Goal: Information Seeking & Learning: Learn about a topic

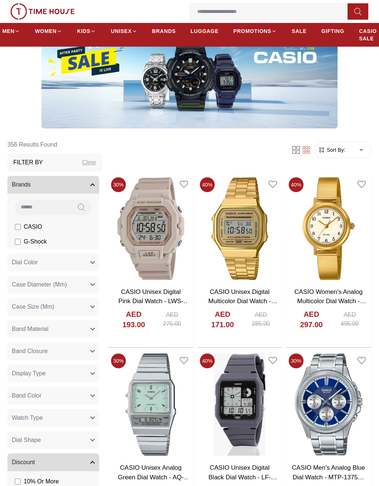
scroll to position [153, 0]
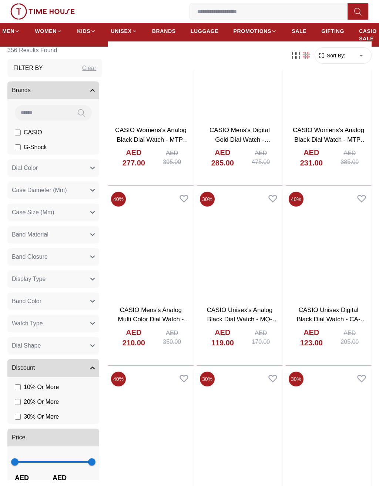
scroll to position [11899, 0]
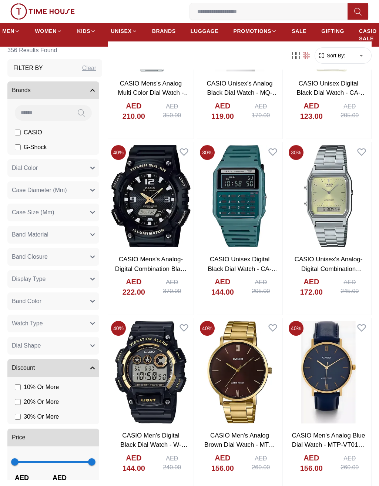
click at [16, 151] on label "G-Shock" at bounding box center [31, 147] width 32 height 9
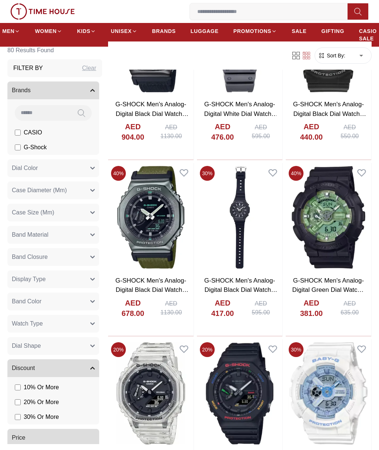
scroll to position [3775, 0]
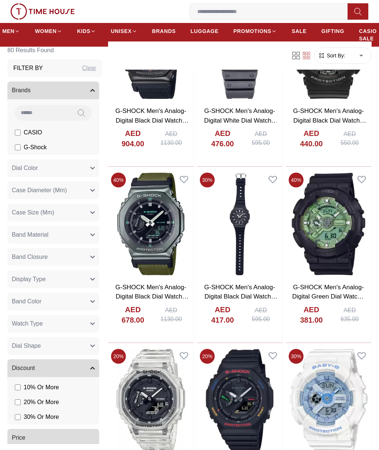
click at [166, 233] on img at bounding box center [151, 224] width 86 height 109
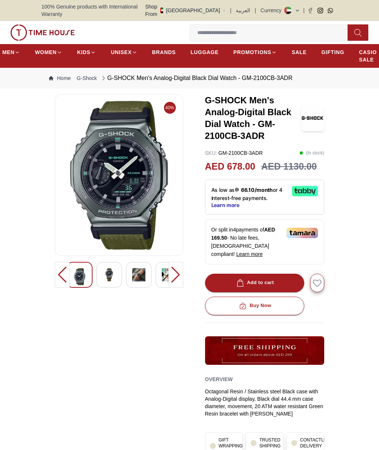
click at [110, 271] on img at bounding box center [109, 274] width 13 height 13
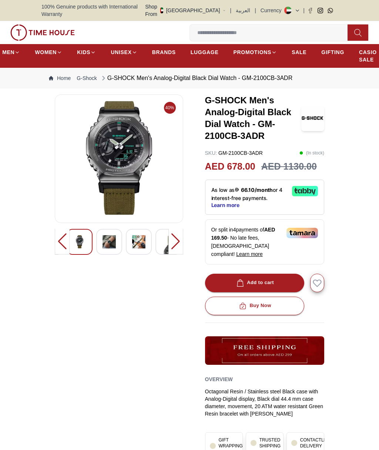
click at [115, 238] on img at bounding box center [109, 241] width 13 height 13
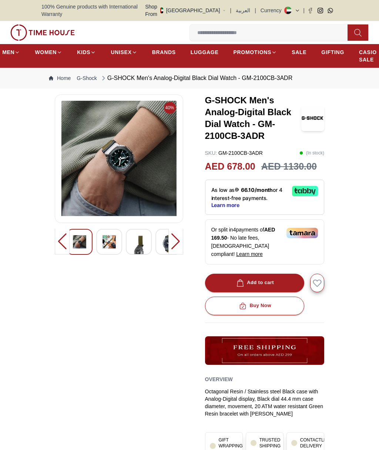
click at [140, 240] on img at bounding box center [138, 256] width 13 height 43
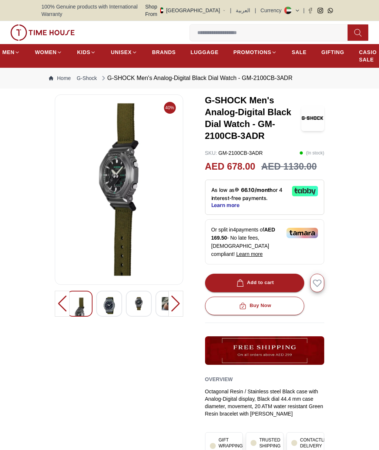
click at [167, 302] on img at bounding box center [168, 303] width 13 height 13
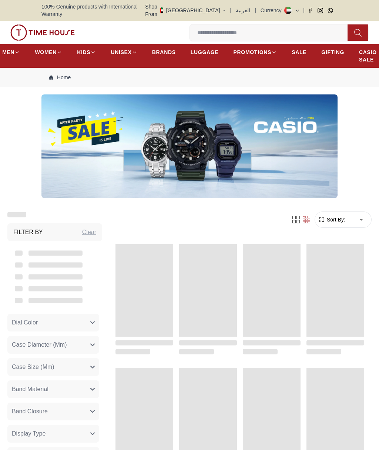
scroll to position [670, 0]
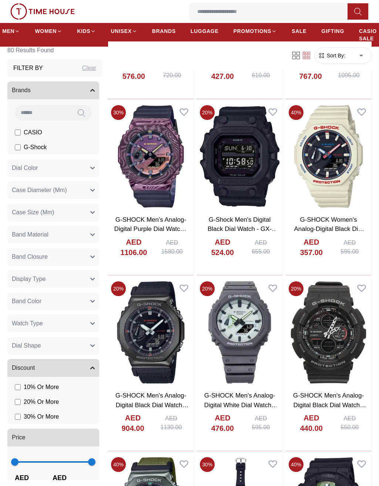
scroll to position [3491, 0]
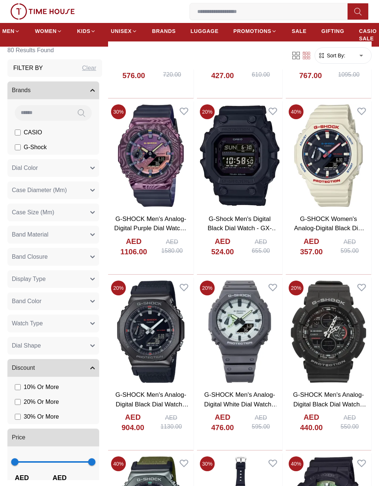
click at [246, 299] on img at bounding box center [240, 332] width 86 height 109
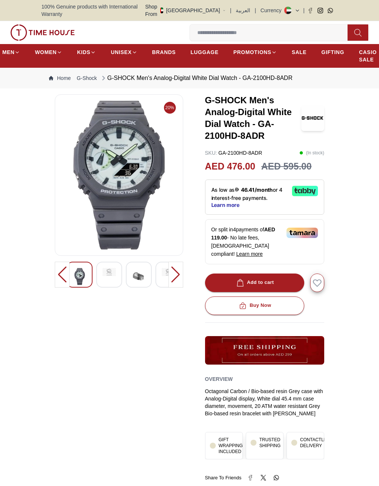
click at [115, 268] on img at bounding box center [109, 272] width 13 height 8
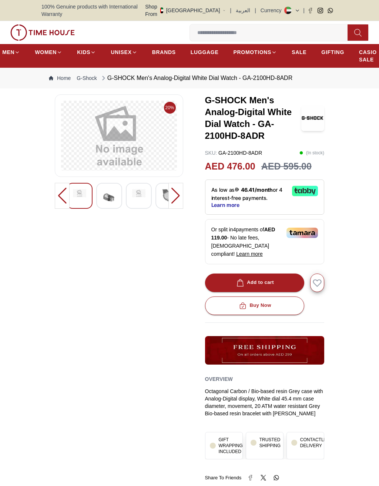
click at [177, 191] on div at bounding box center [176, 196] width 15 height 26
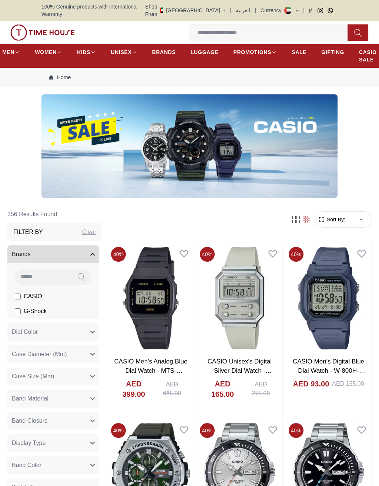
click at [15, 308] on label "G-Shock" at bounding box center [31, 311] width 32 height 9
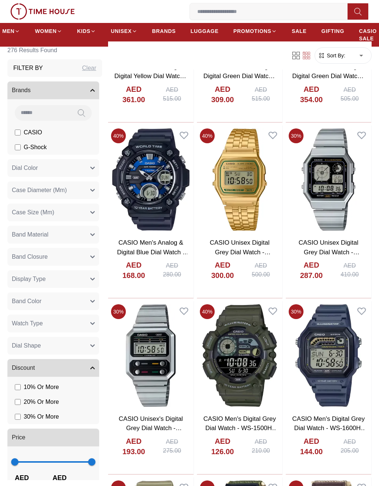
scroll to position [6518, 0]
